Goal: Information Seeking & Learning: Learn about a topic

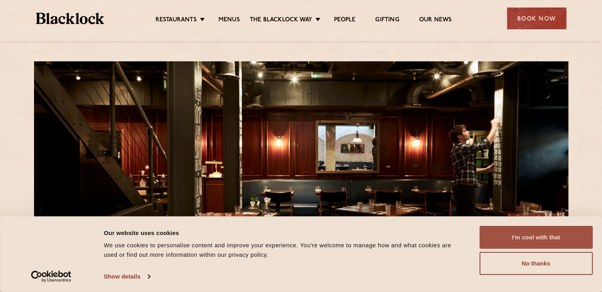
click at [535, 231] on button "I'm cool with that" at bounding box center [535, 237] width 113 height 23
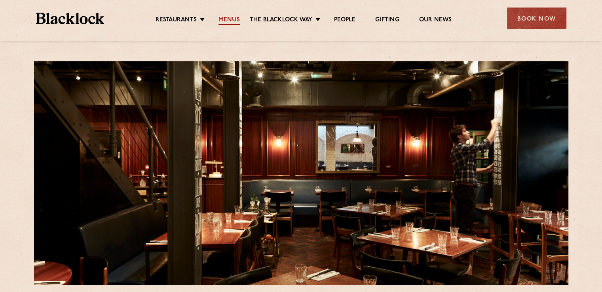
click at [233, 17] on link "Menus" at bounding box center [228, 20] width 21 height 9
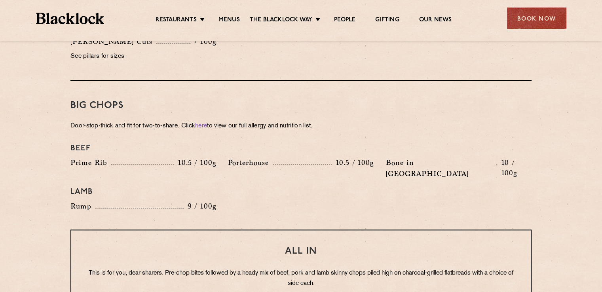
scroll to position [950, 0]
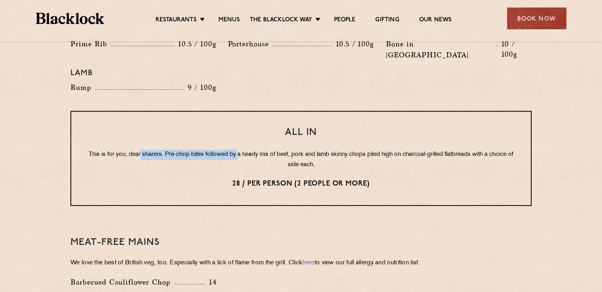
drag, startPoint x: 140, startPoint y: 130, endPoint x: 240, endPoint y: 130, distance: 99.3
click at [240, 150] on p "This is for you, dear sharers. Pre-chop bites followed by a heady mix of beef, …" at bounding box center [301, 160] width 428 height 21
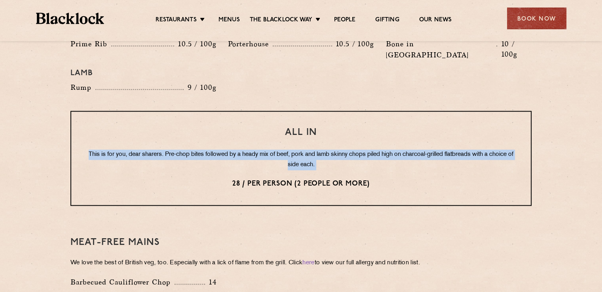
click at [240, 150] on p "This is for you, dear sharers. Pre-chop bites followed by a heady mix of beef, …" at bounding box center [301, 160] width 428 height 21
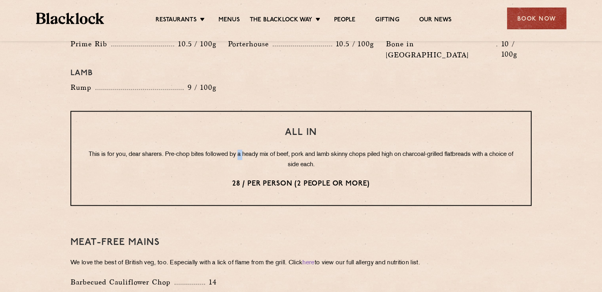
click at [240, 150] on p "This is for you, dear sharers. Pre-chop bites followed by a heady mix of beef, …" at bounding box center [301, 160] width 428 height 21
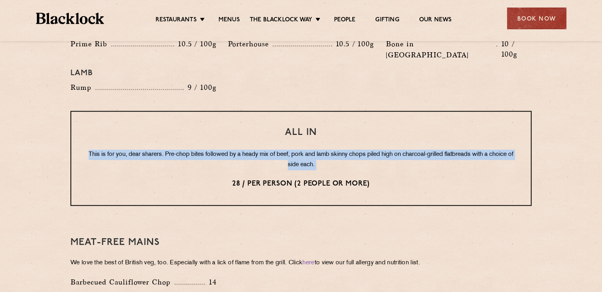
click at [240, 150] on p "This is for you, dear sharers. Pre-chop bites followed by a heady mix of beef, …" at bounding box center [301, 160] width 428 height 21
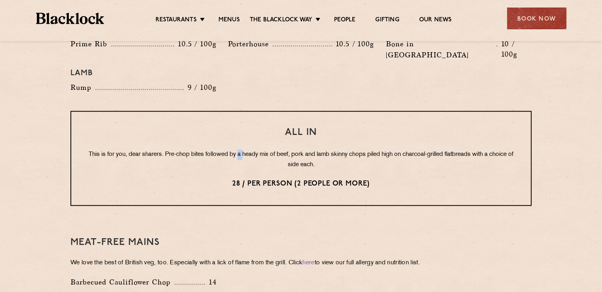
click at [240, 150] on p "This is for you, dear sharers. Pre-chop bites followed by a heady mix of beef, …" at bounding box center [301, 160] width 428 height 21
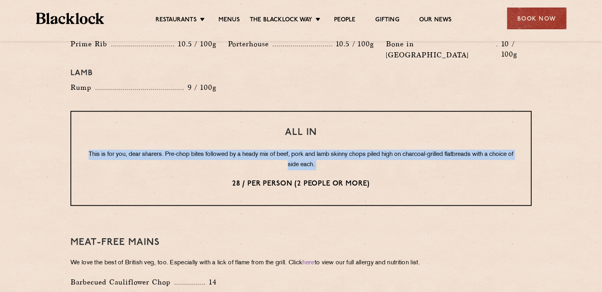
click at [240, 150] on p "This is for you, dear sharers. Pre-chop bites followed by a heady mix of beef, …" at bounding box center [301, 160] width 428 height 21
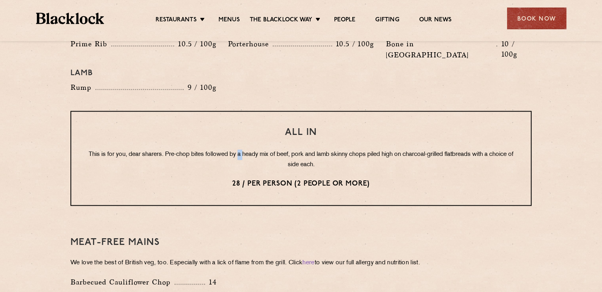
click at [240, 150] on p "This is for you, dear sharers. Pre-chop bites followed by a heady mix of beef, …" at bounding box center [301, 160] width 428 height 21
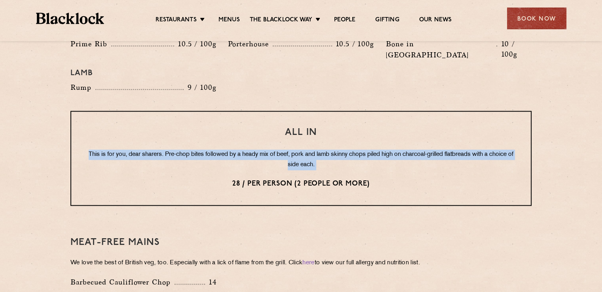
click at [240, 150] on p "This is for you, dear sharers. Pre-chop bites followed by a heady mix of beef, …" at bounding box center [301, 160] width 428 height 21
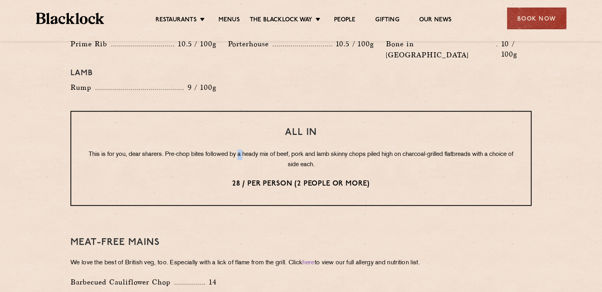
click at [240, 150] on p "This is for you, dear sharers. Pre-chop bites followed by a heady mix of beef, …" at bounding box center [301, 160] width 428 height 21
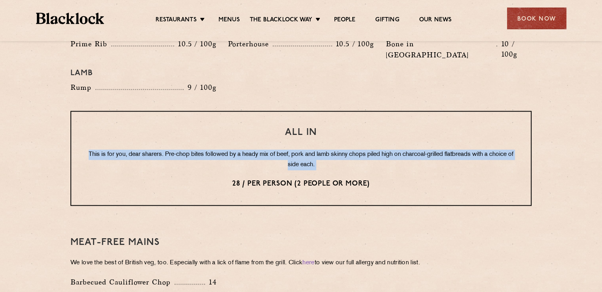
click at [240, 150] on p "This is for you, dear sharers. Pre-chop bites followed by a heady mix of beef, …" at bounding box center [301, 160] width 428 height 21
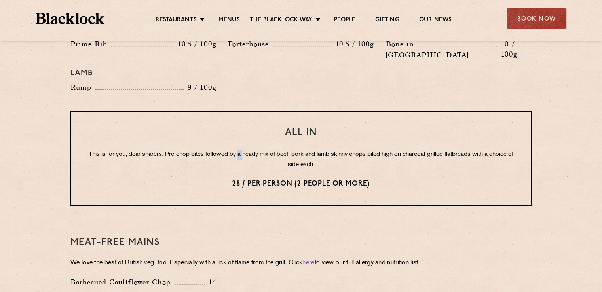
click at [240, 150] on p "This is for you, dear sharers. Pre-chop bites followed by a heady mix of beef, …" at bounding box center [301, 160] width 428 height 21
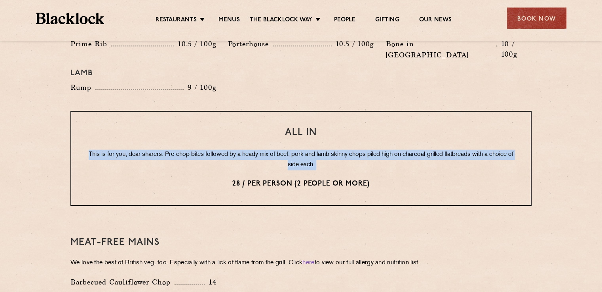
click at [240, 150] on p "This is for you, dear sharers. Pre-chop bites followed by a heady mix of beef, …" at bounding box center [301, 160] width 428 height 21
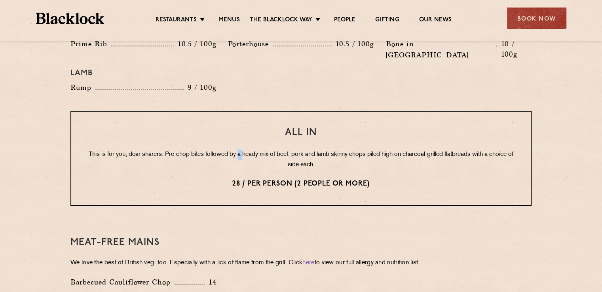
click at [240, 150] on p "This is for you, dear sharers. Pre-chop bites followed by a heady mix of beef, …" at bounding box center [301, 160] width 428 height 21
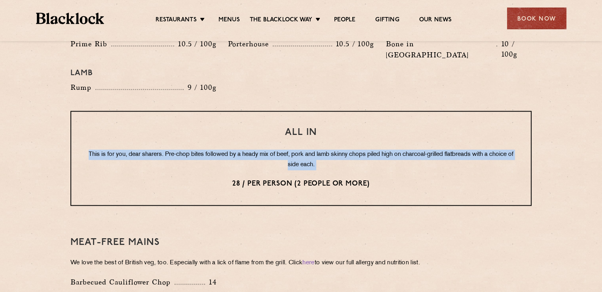
click at [240, 150] on p "This is for you, dear sharers. Pre-chop bites followed by a heady mix of beef, …" at bounding box center [301, 160] width 428 height 21
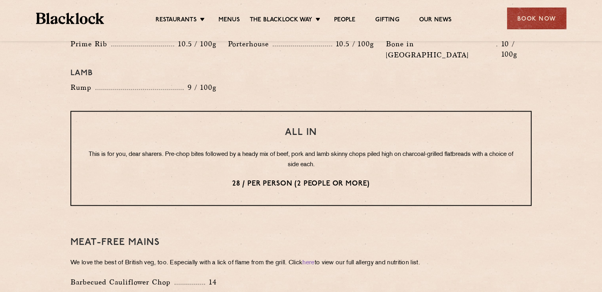
click at [240, 150] on p "This is for you, dear sharers. Pre-chop bites followed by a heady mix of beef, …" at bounding box center [301, 160] width 428 height 21
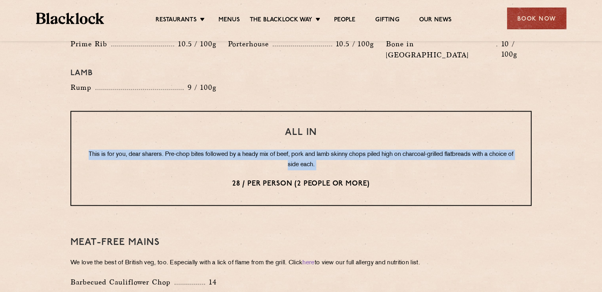
click at [240, 150] on p "This is for you, dear sharers. Pre-chop bites followed by a heady mix of beef, …" at bounding box center [301, 160] width 428 height 21
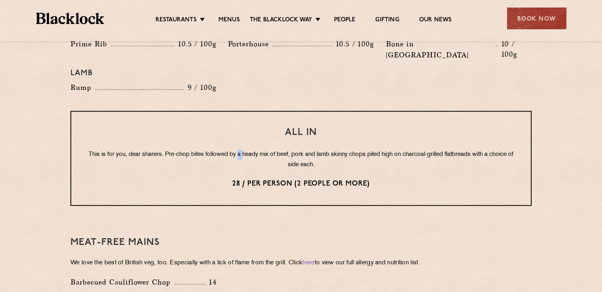
click at [240, 150] on p "This is for you, dear sharers. Pre-chop bites followed by a heady mix of beef, …" at bounding box center [301, 160] width 428 height 21
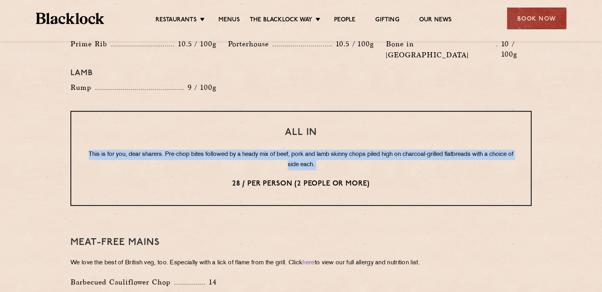
click at [240, 150] on p "This is for you, dear sharers. Pre-chop bites followed by a heady mix of beef, …" at bounding box center [301, 160] width 428 height 21
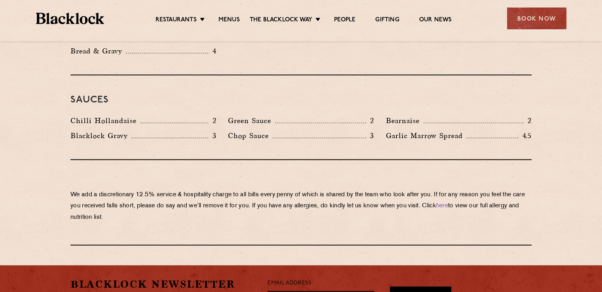
scroll to position [1187, 0]
